Goal: Transaction & Acquisition: Purchase product/service

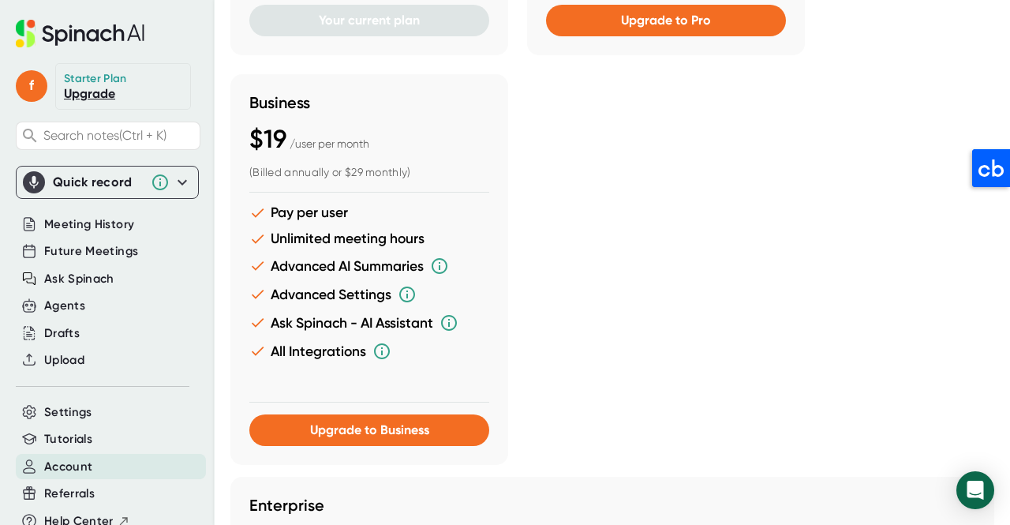
scroll to position [819, 0]
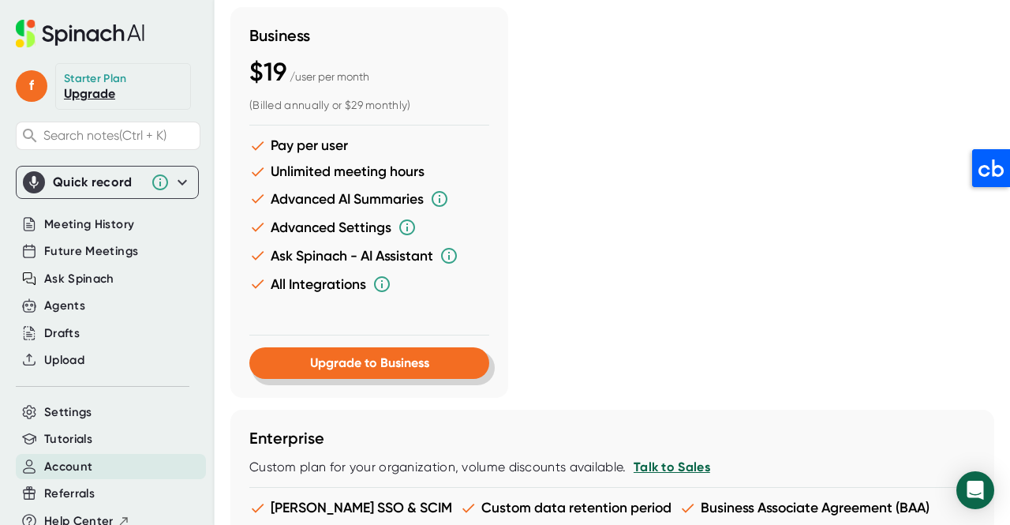
click at [364, 365] on span "Upgrade to Business" at bounding box center [369, 362] width 119 height 15
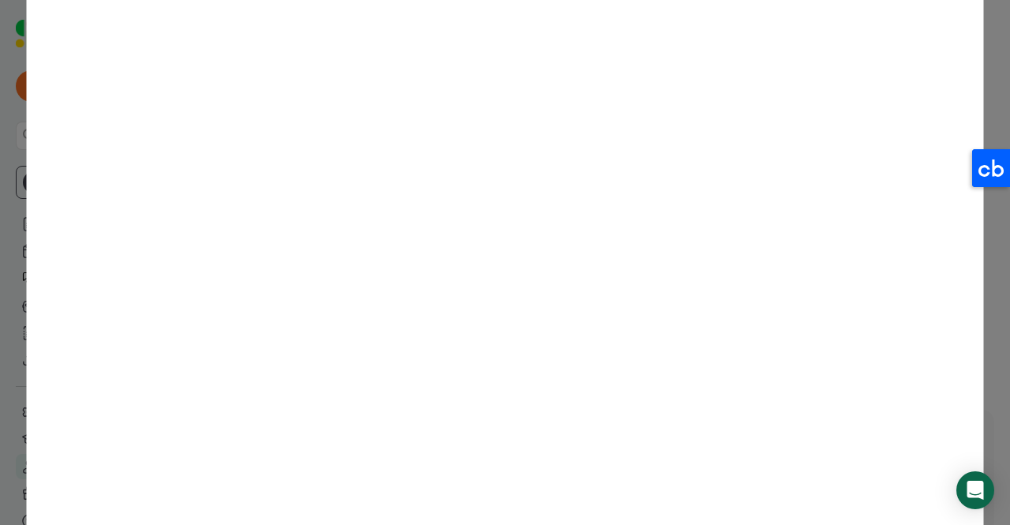
scroll to position [338, 0]
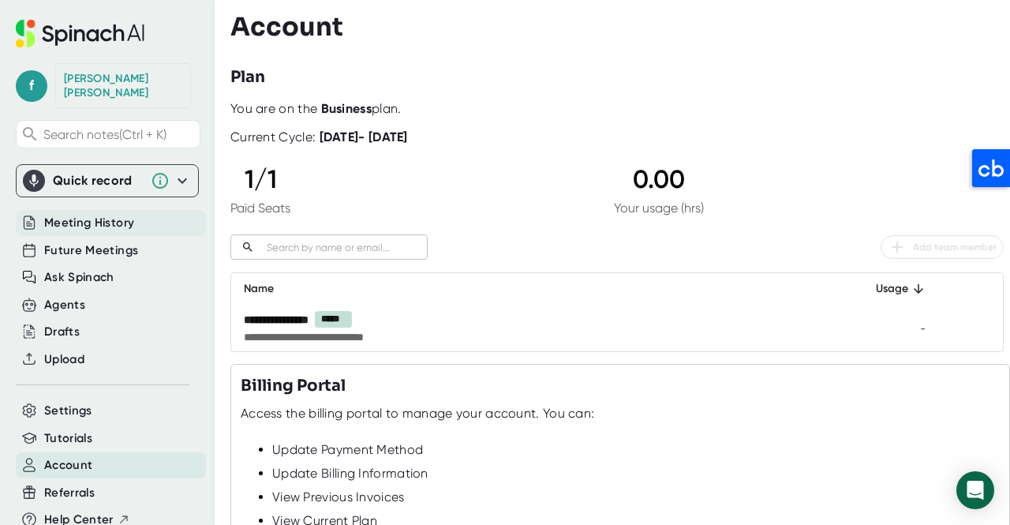
click at [97, 214] on span "Meeting History" at bounding box center [89, 223] width 90 height 18
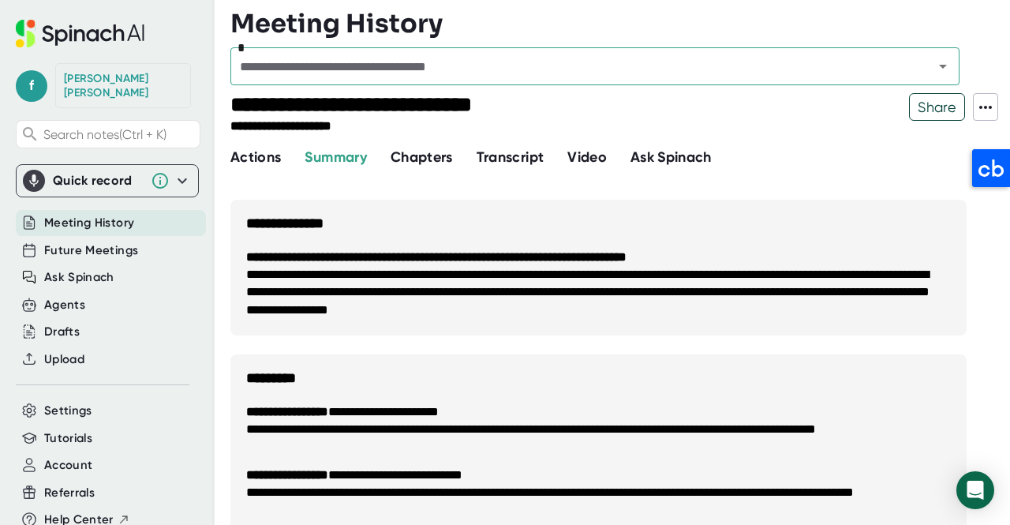
scroll to position [827, 0]
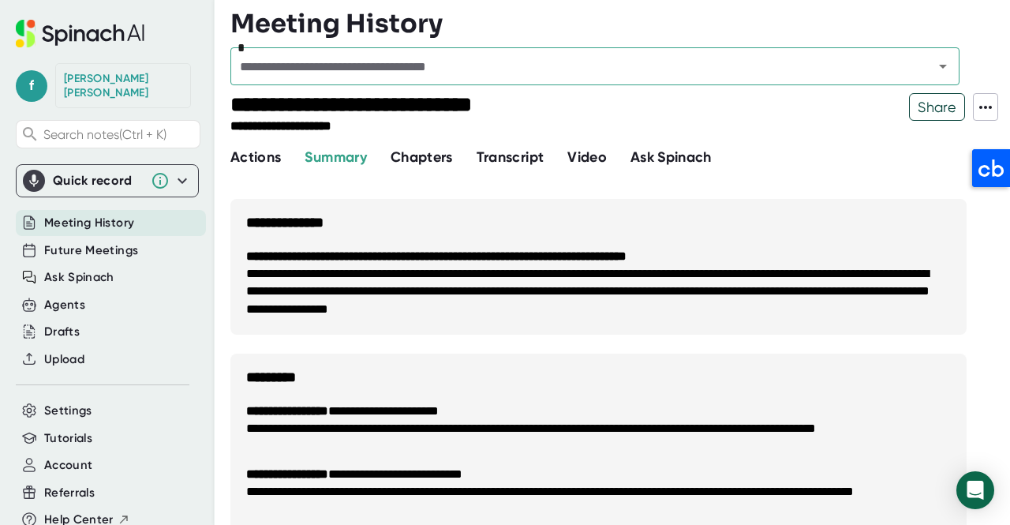
click at [423, 155] on span "Chapters" at bounding box center [421, 156] width 62 height 17
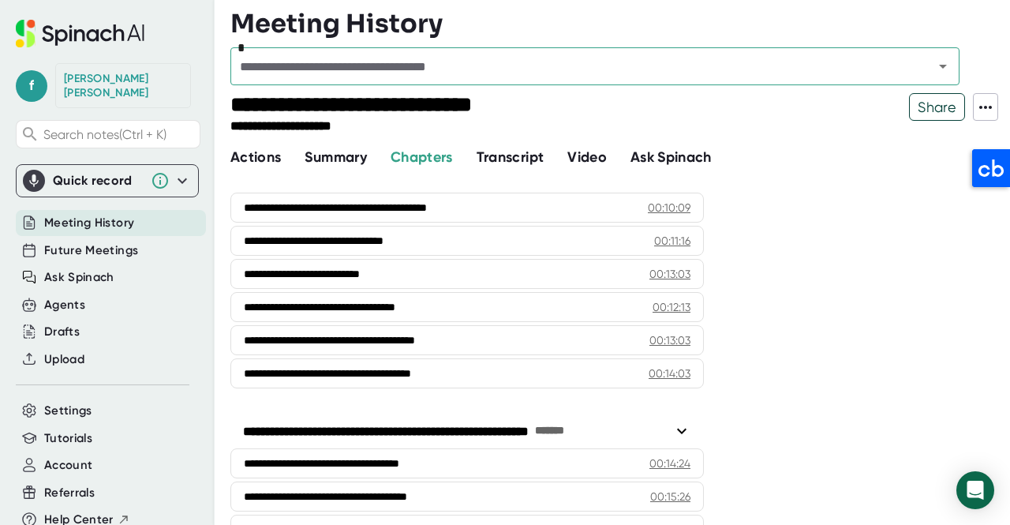
scroll to position [323, 0]
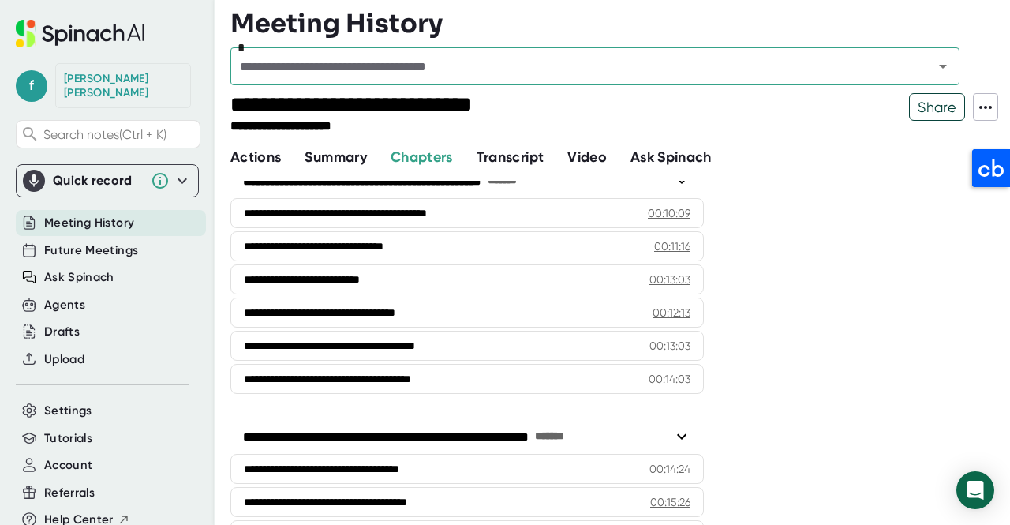
click at [342, 154] on span "Summary" at bounding box center [336, 156] width 62 height 17
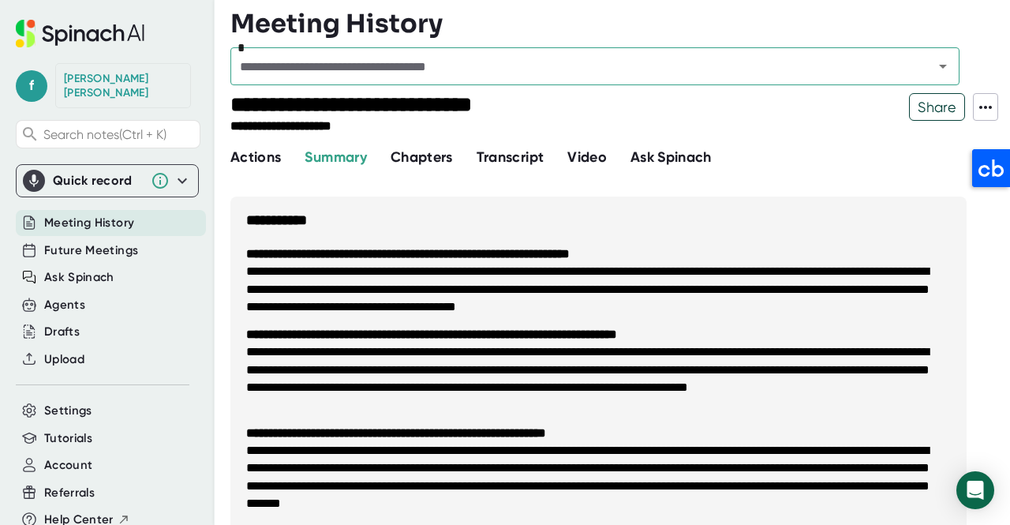
click at [514, 155] on span "Transcript" at bounding box center [510, 156] width 68 height 17
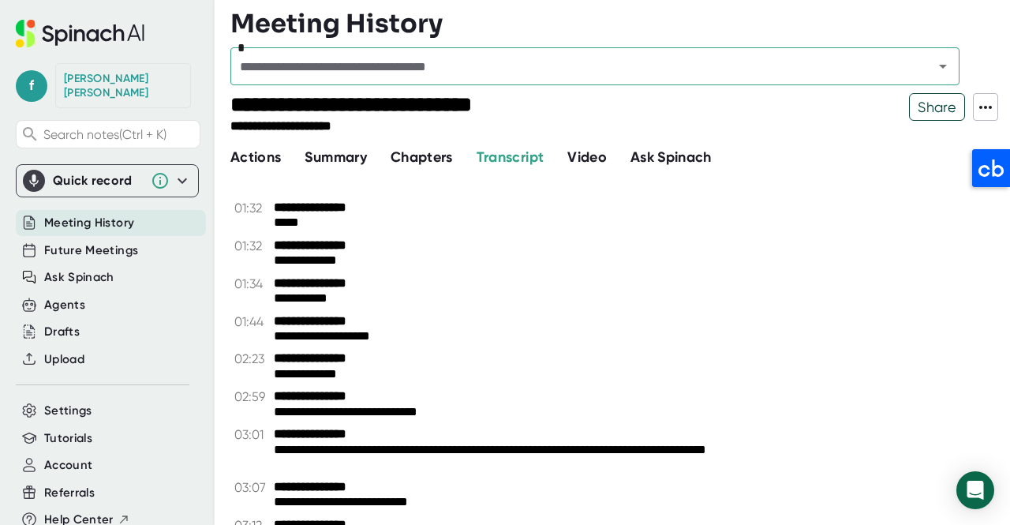
click at [342, 159] on span "Summary" at bounding box center [336, 156] width 62 height 17
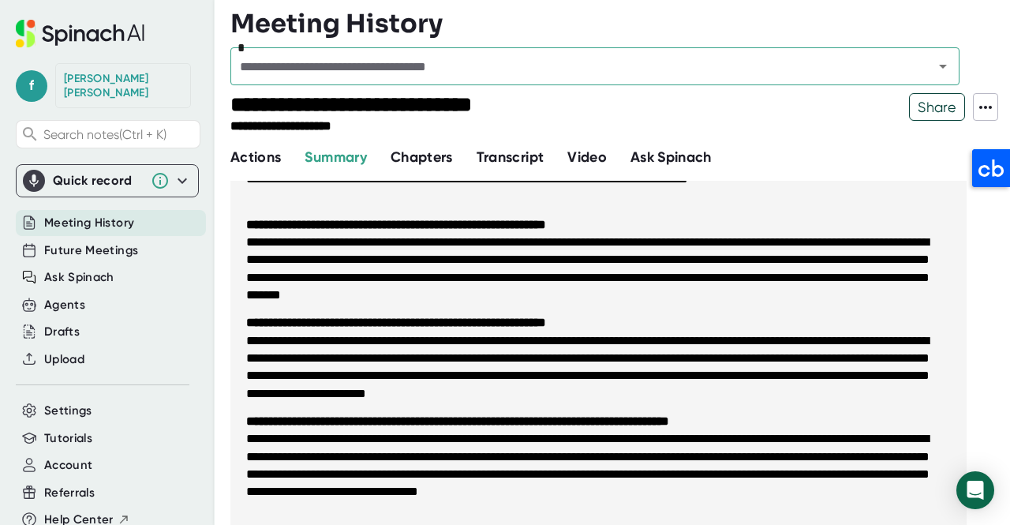
scroll to position [209, 0]
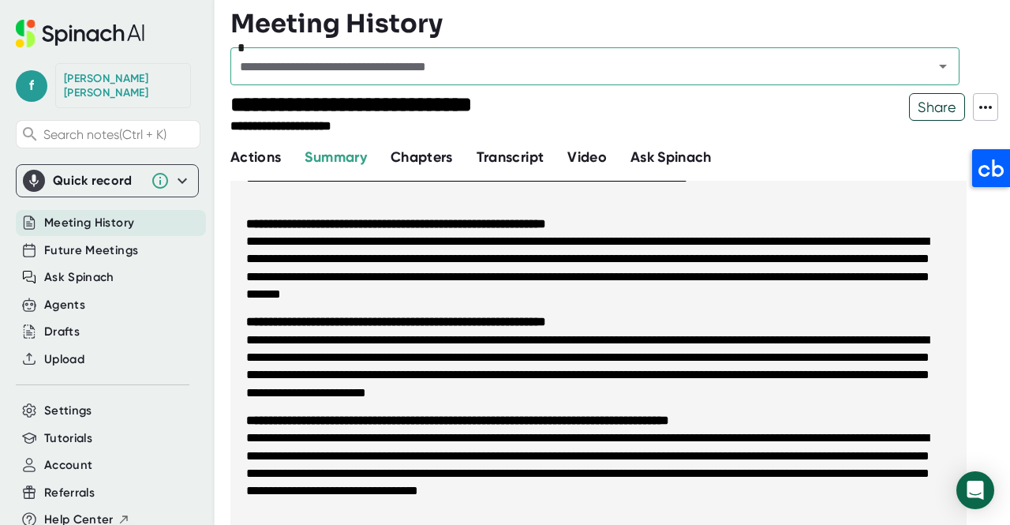
click at [260, 152] on span "Actions" at bounding box center [255, 156] width 50 height 17
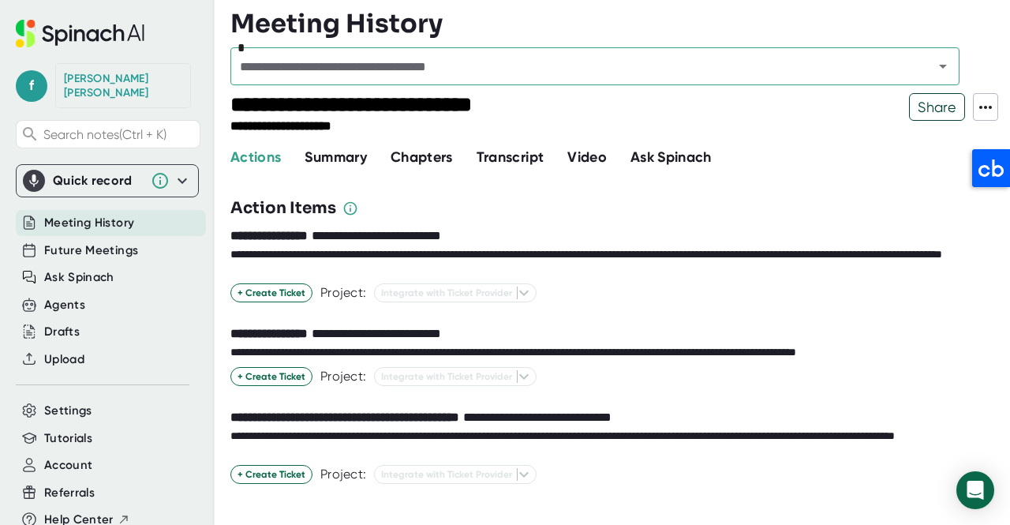
click at [353, 155] on span "Summary" at bounding box center [336, 156] width 62 height 17
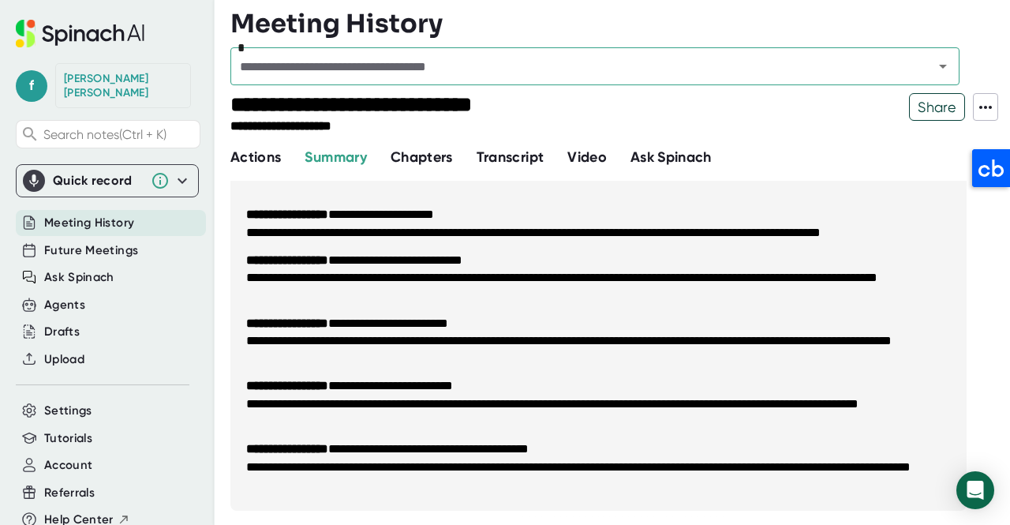
scroll to position [1348, 0]
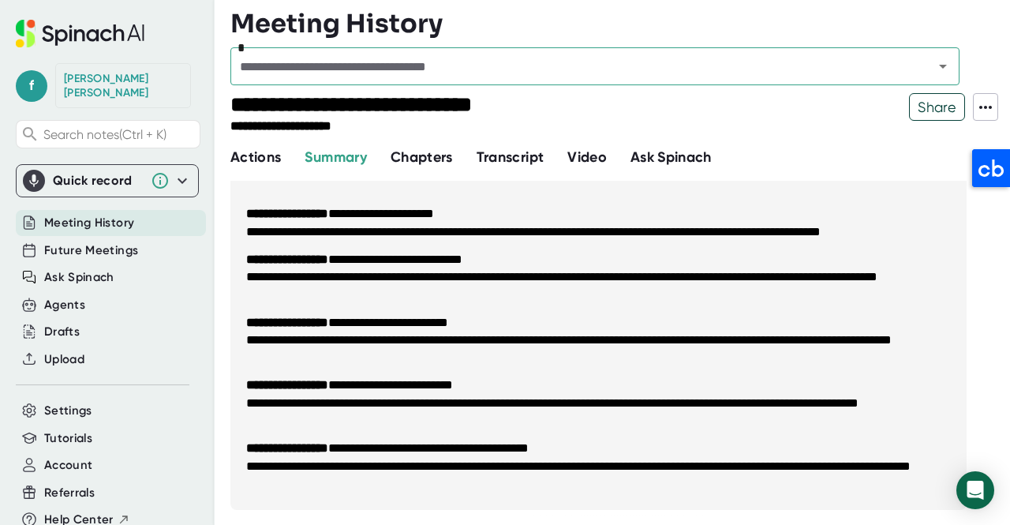
click at [588, 351] on li "**********" at bounding box center [598, 348] width 704 height 35
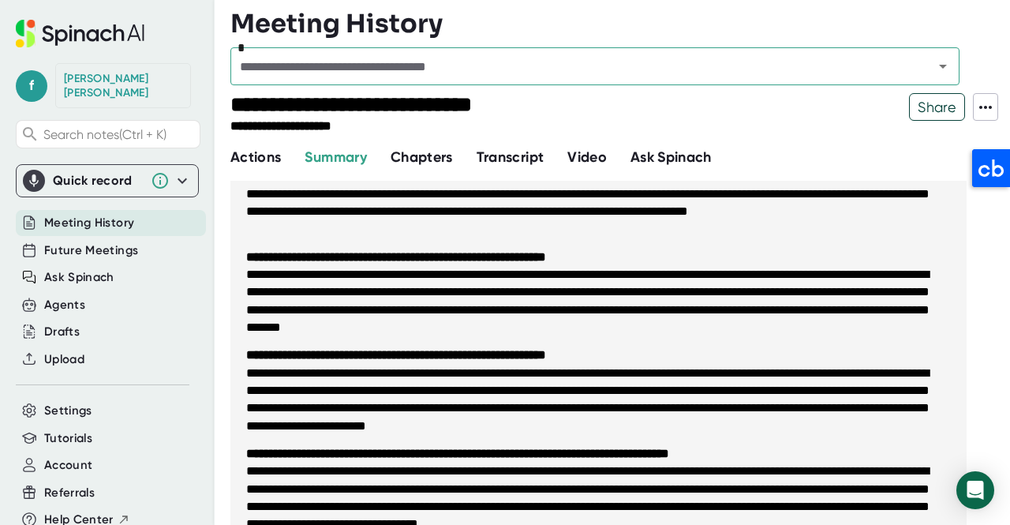
scroll to position [0, 0]
